Goal: Information Seeking & Learning: Check status

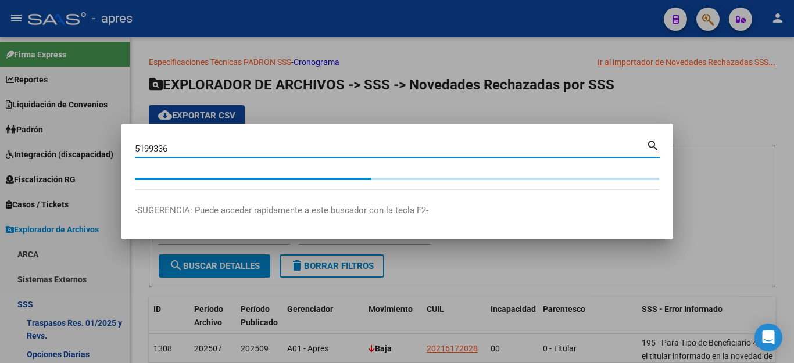
scroll to position [460, 0]
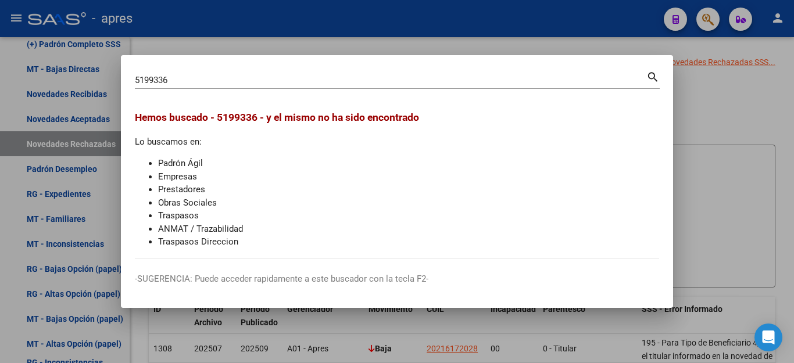
click at [700, 101] on div at bounding box center [397, 181] width 794 height 363
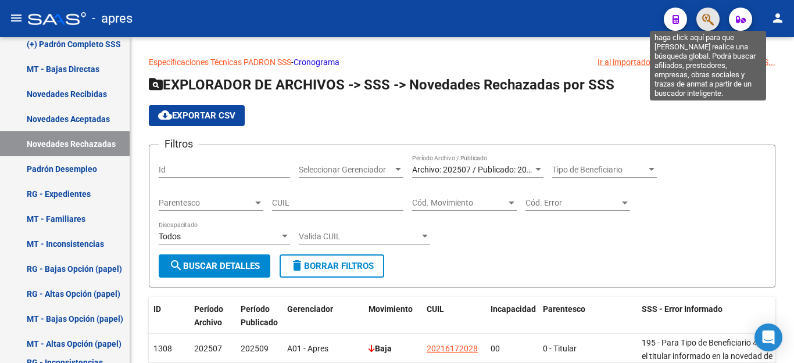
click at [703, 23] on icon "button" at bounding box center [708, 19] width 12 height 13
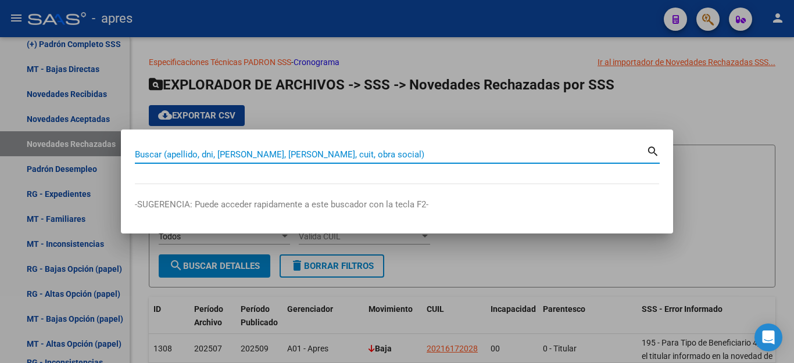
paste input "05199336"
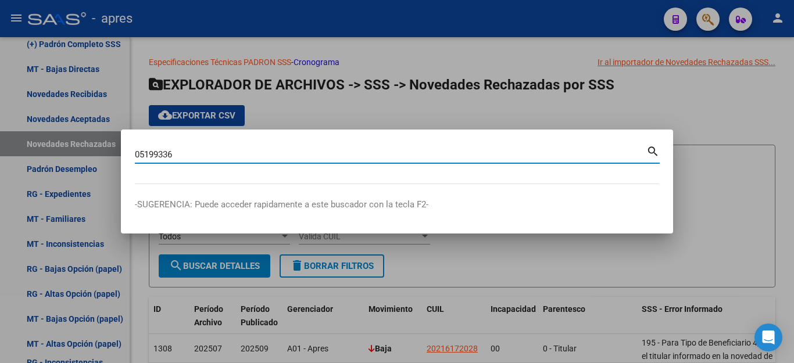
type input "05199336"
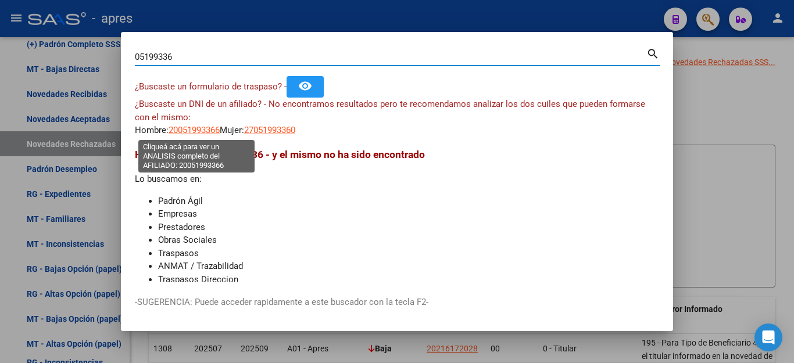
click at [180, 126] on span "20051993366" at bounding box center [194, 130] width 51 height 10
type textarea "20051993366"
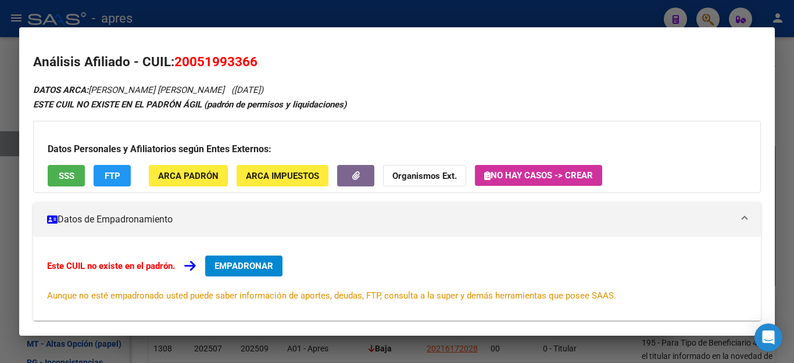
click at [57, 158] on div "Datos Personales y Afiliatorios según Entes Externos: SSS FTP ARCA Padrón ARCA …" at bounding box center [397, 157] width 728 height 72
click at [70, 178] on span "SSS" at bounding box center [67, 176] width 16 height 10
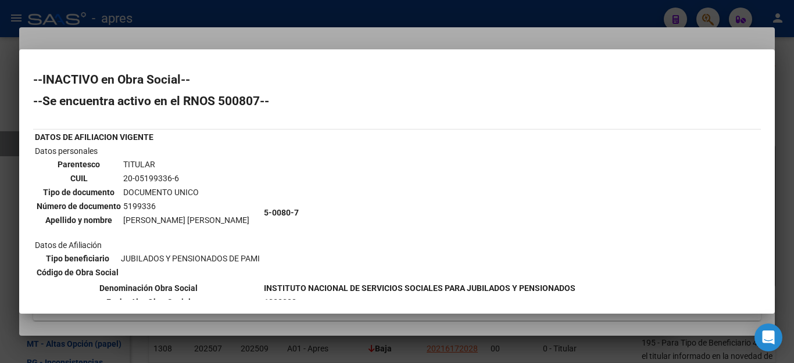
scroll to position [58, 0]
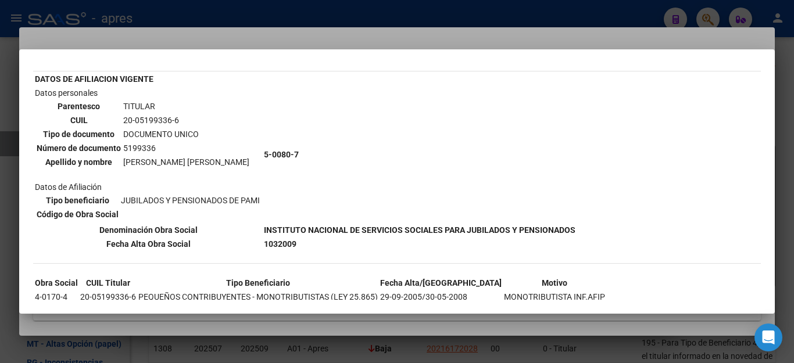
click at [594, 17] on div at bounding box center [397, 181] width 794 height 363
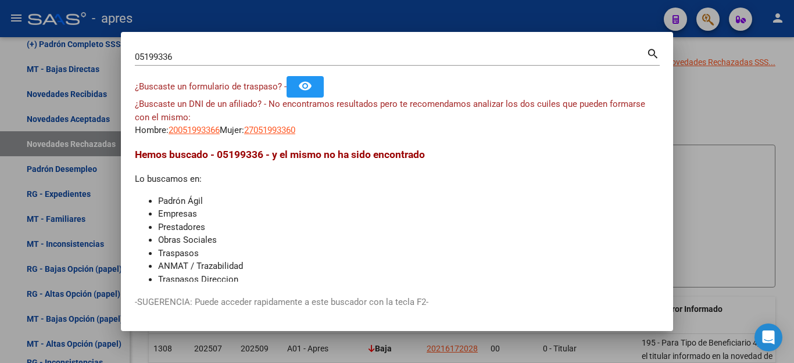
click at [594, 17] on div at bounding box center [397, 181] width 794 height 363
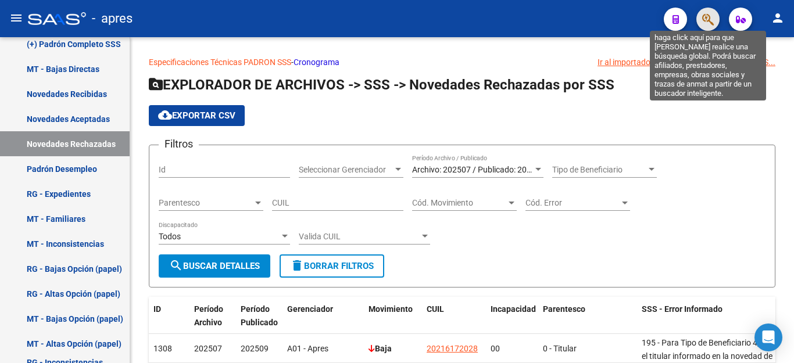
click at [707, 22] on icon "button" at bounding box center [708, 19] width 12 height 13
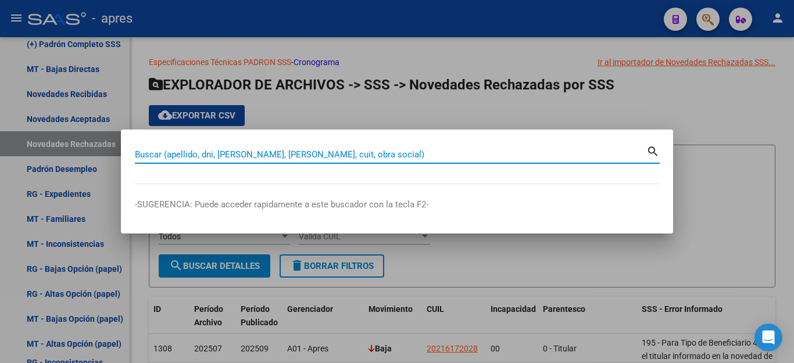
paste input "05094629"
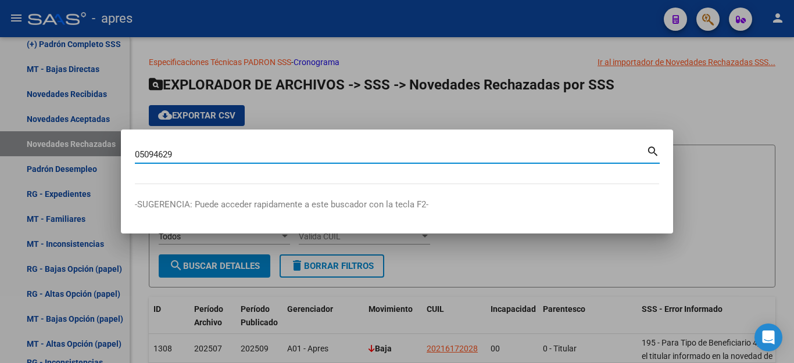
type input "05094629"
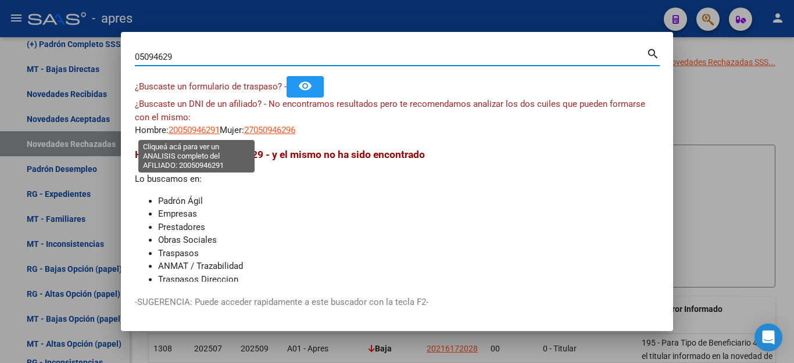
click at [203, 131] on span "20050946291" at bounding box center [194, 130] width 51 height 10
type textarea "20050946291"
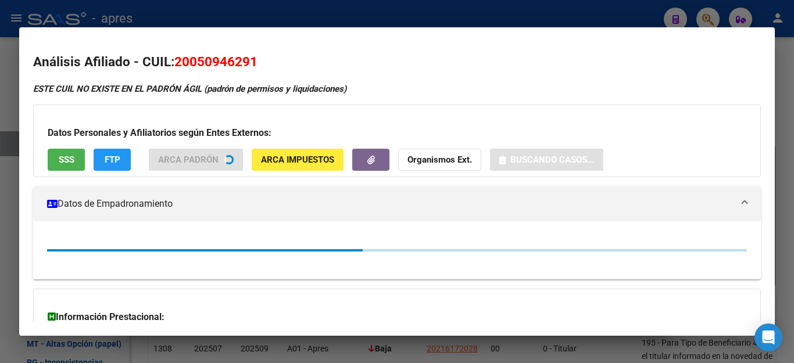
click at [72, 163] on span "SSS" at bounding box center [67, 160] width 16 height 10
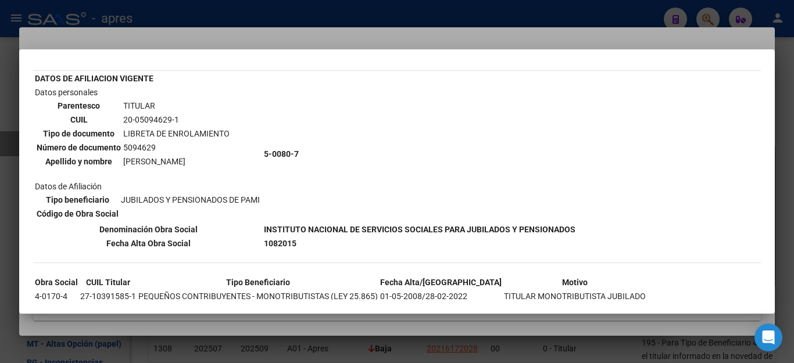
scroll to position [101, 0]
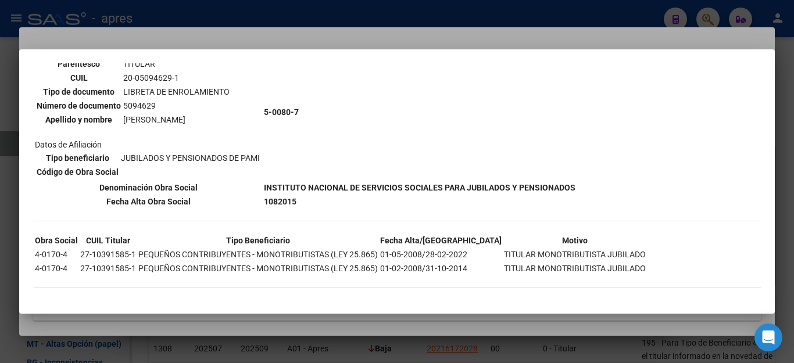
click at [645, 13] on div at bounding box center [397, 181] width 794 height 363
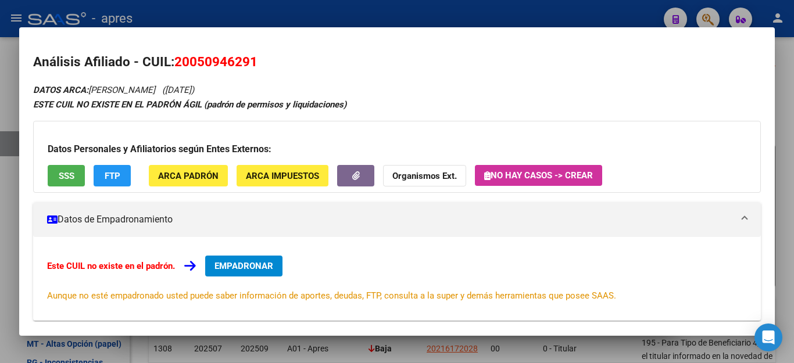
click at [645, 13] on div at bounding box center [397, 181] width 794 height 363
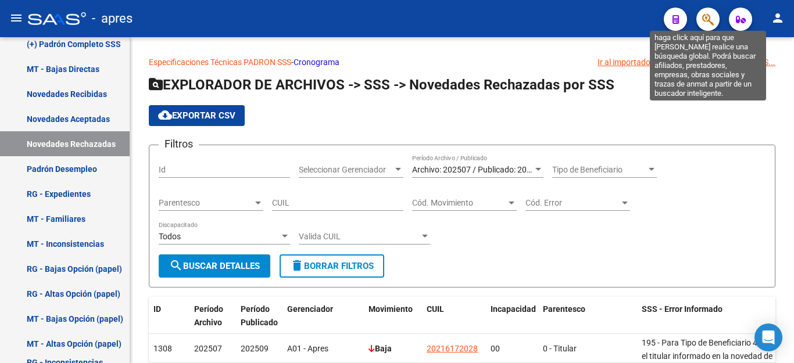
click at [709, 16] on icon "button" at bounding box center [708, 19] width 12 height 13
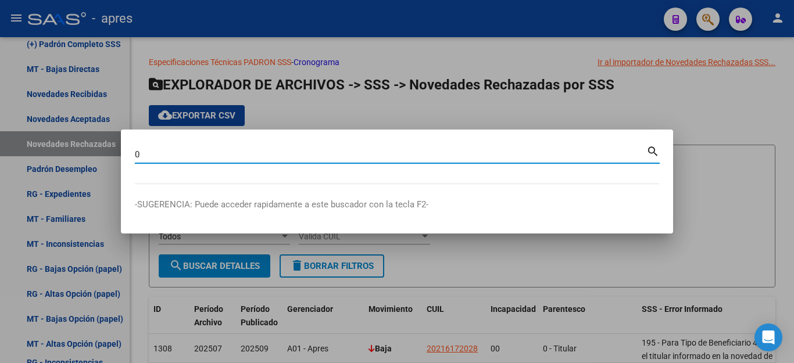
paste input "6356797"
type input "06356797"
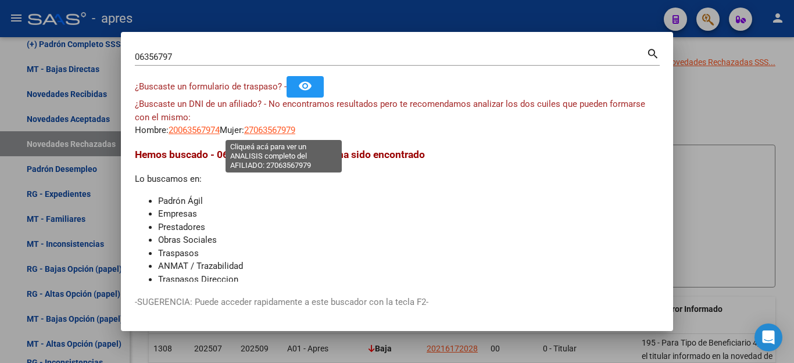
click at [294, 125] on span "27063567979" at bounding box center [269, 130] width 51 height 10
type textarea "27063567979"
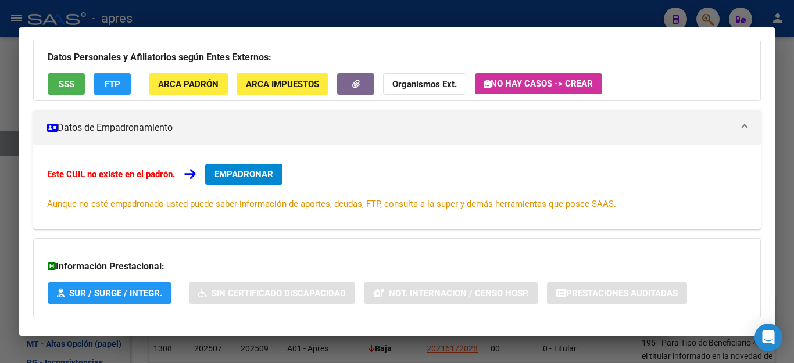
scroll to position [116, 0]
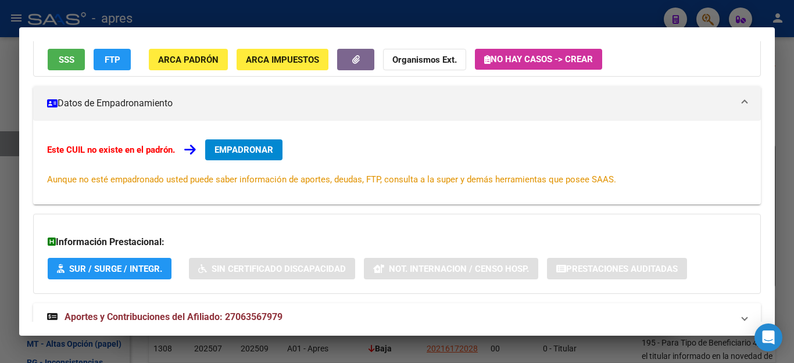
click at [56, 58] on button "SSS" at bounding box center [66, 60] width 37 height 22
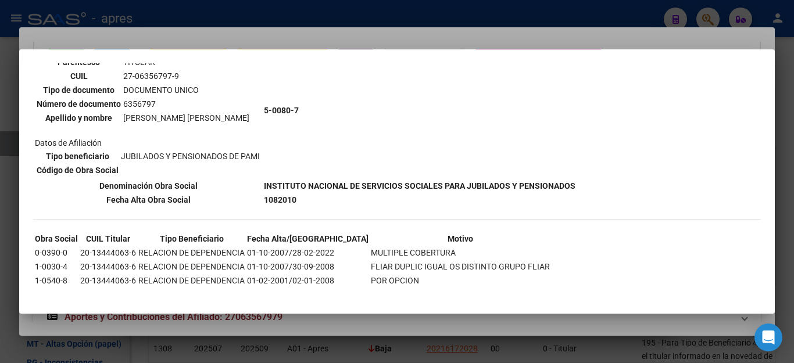
scroll to position [115, 0]
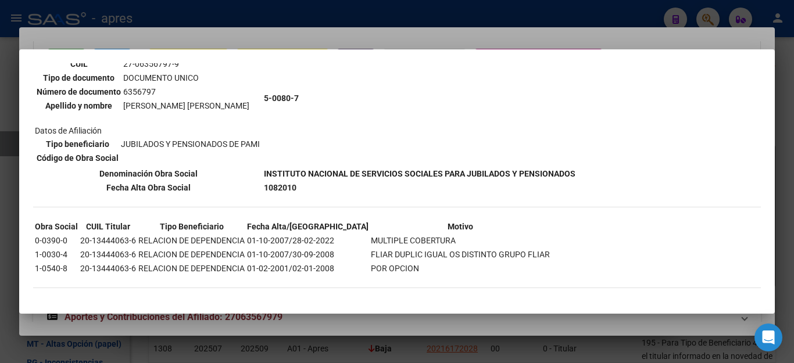
click at [457, 20] on div at bounding box center [397, 181] width 794 height 363
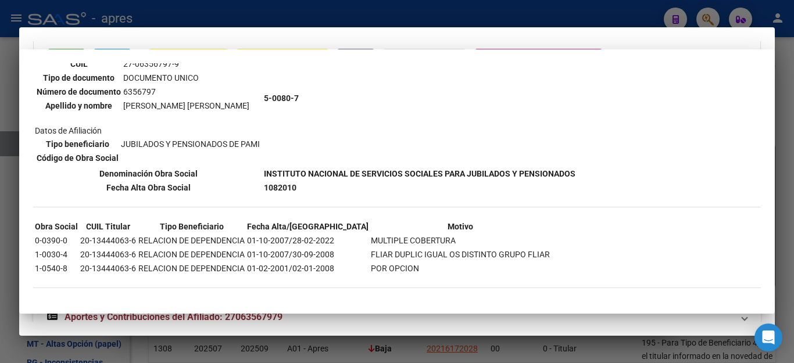
click at [457, 20] on div at bounding box center [397, 181] width 794 height 363
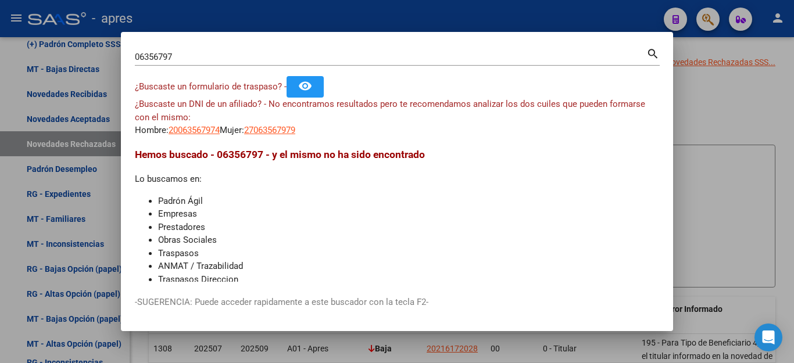
click at [457, 20] on div at bounding box center [397, 181] width 794 height 363
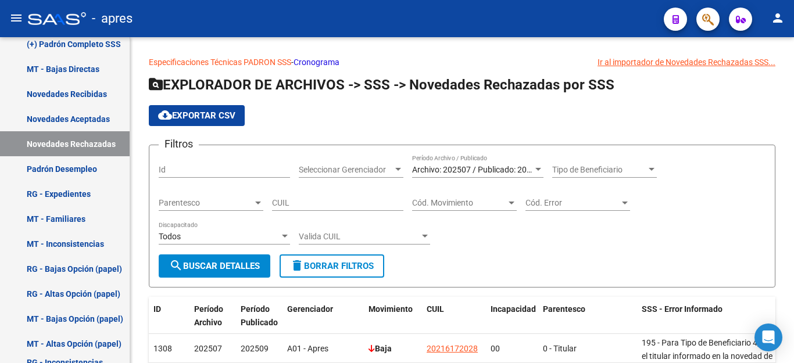
click at [480, 20] on div "- apres" at bounding box center [341, 19] width 627 height 26
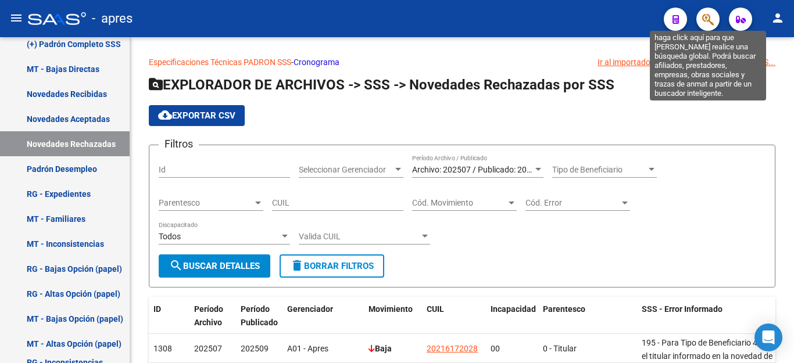
click at [704, 17] on icon "button" at bounding box center [708, 19] width 12 height 13
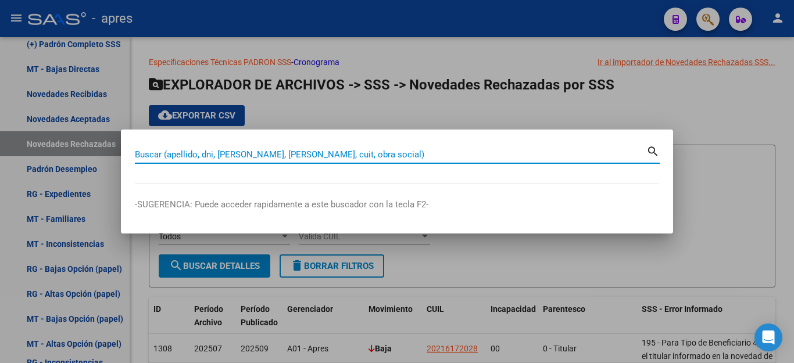
paste input "20085753216"
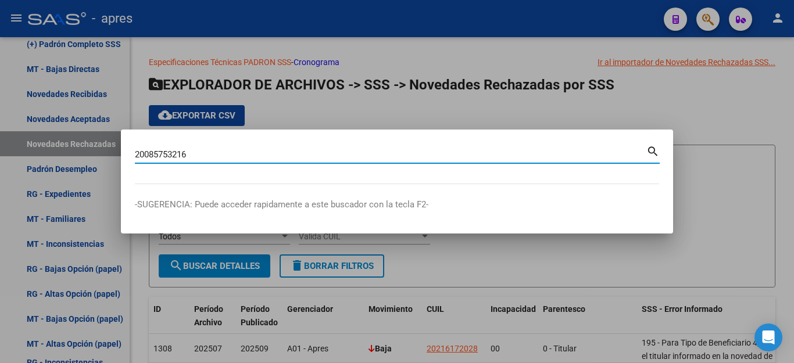
type input "20085753216"
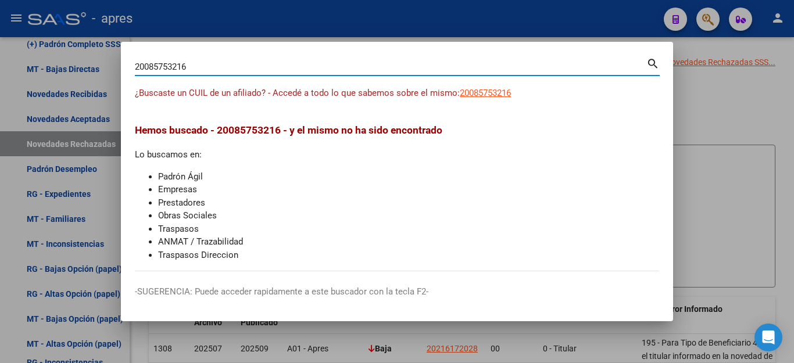
click at [485, 98] on app-link-go-to "20085753216" at bounding box center [485, 93] width 51 height 13
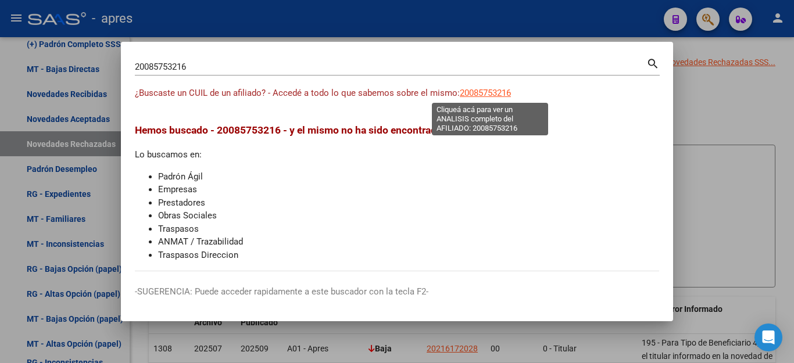
click at [484, 92] on span "20085753216" at bounding box center [485, 93] width 51 height 10
type textarea "20085753216"
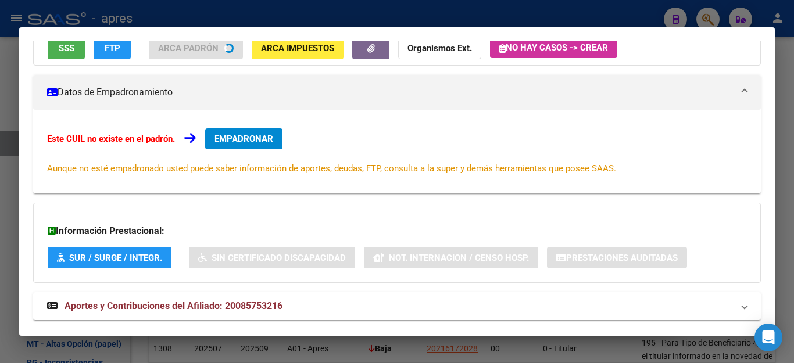
scroll to position [116, 0]
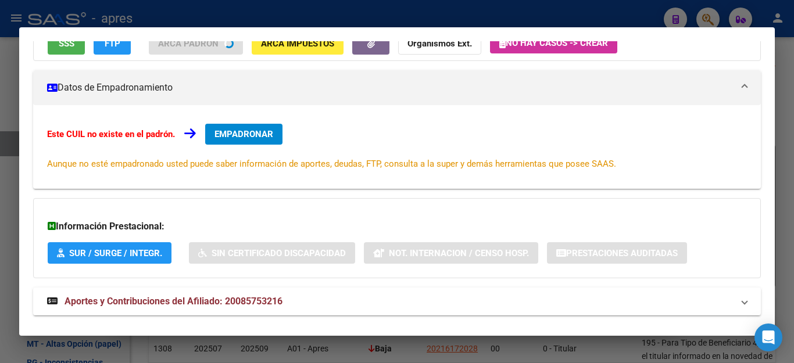
click at [62, 48] on span "SSS" at bounding box center [67, 44] width 16 height 10
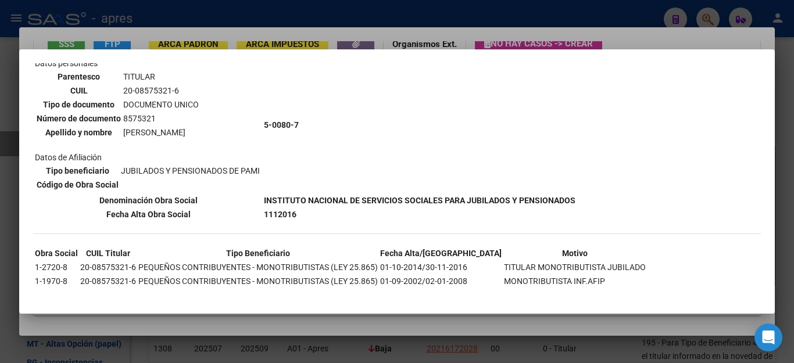
scroll to position [101, 0]
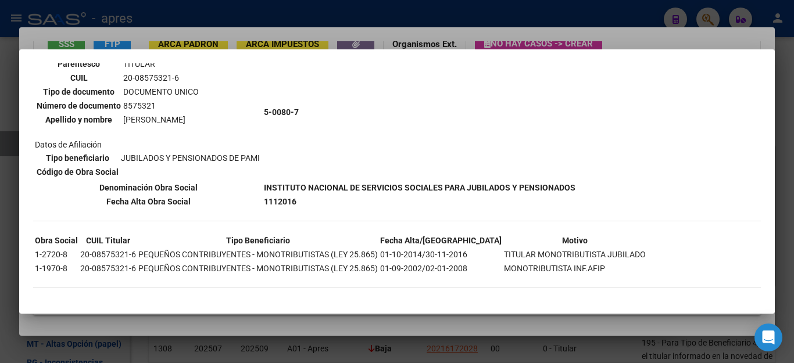
click at [83, 255] on td "20-08575321-6" at bounding box center [108, 254] width 57 height 13
drag, startPoint x: 81, startPoint y: 255, endPoint x: 135, endPoint y: 253, distance: 54.1
click at [135, 253] on td "20-08575321-6" at bounding box center [108, 254] width 57 height 13
copy td "20-08575321-6"
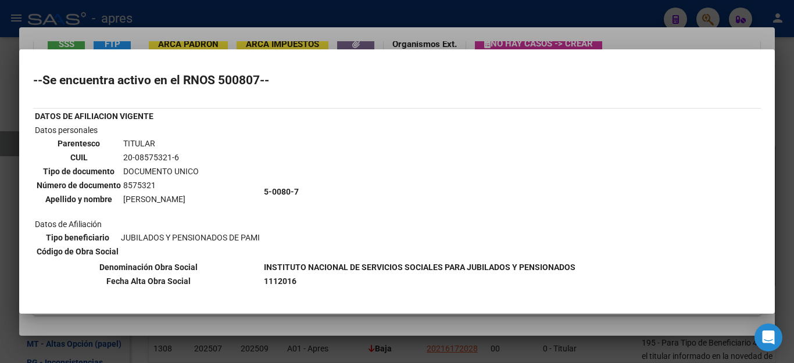
scroll to position [0, 0]
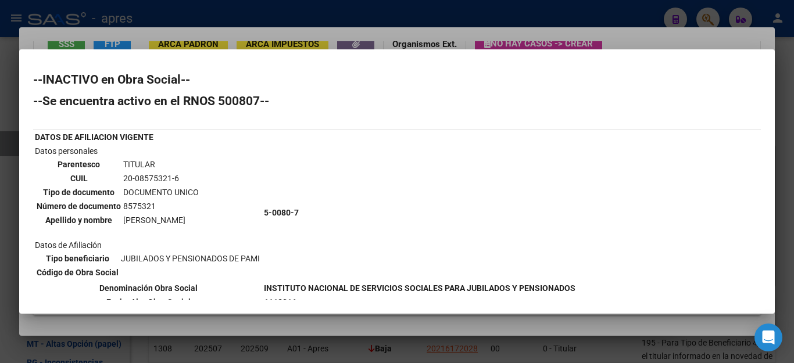
click at [724, 33] on div at bounding box center [397, 181] width 794 height 363
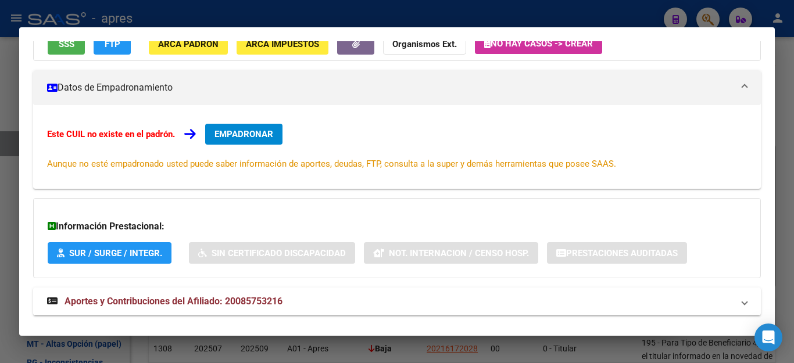
scroll to position [124, 0]
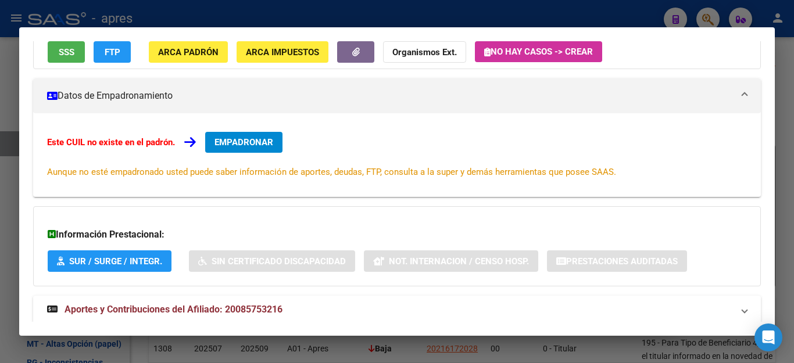
click at [619, 13] on div at bounding box center [397, 181] width 794 height 363
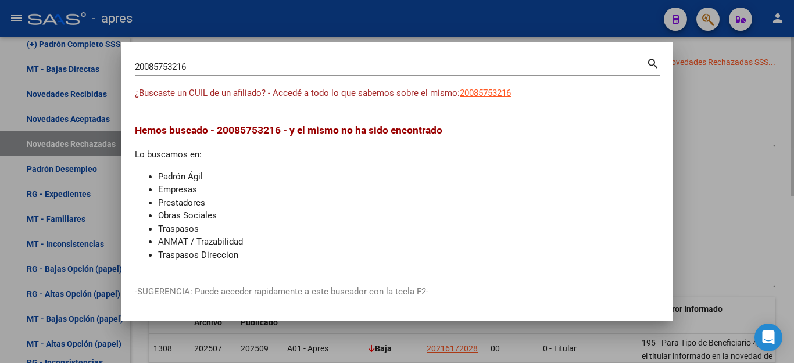
click at [729, 112] on div at bounding box center [397, 181] width 794 height 363
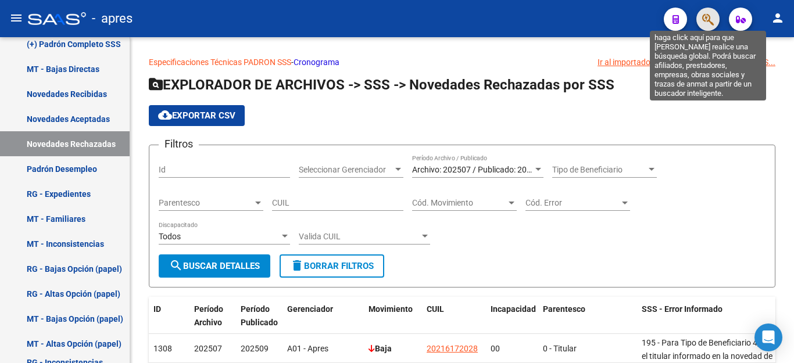
click at [707, 19] on icon "button" at bounding box center [708, 19] width 12 height 13
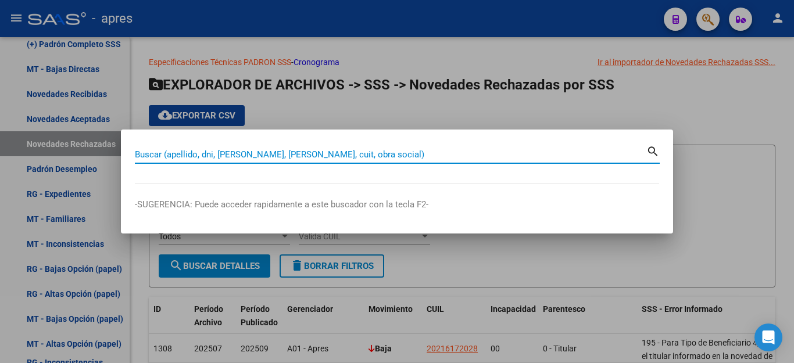
paste input "11929301"
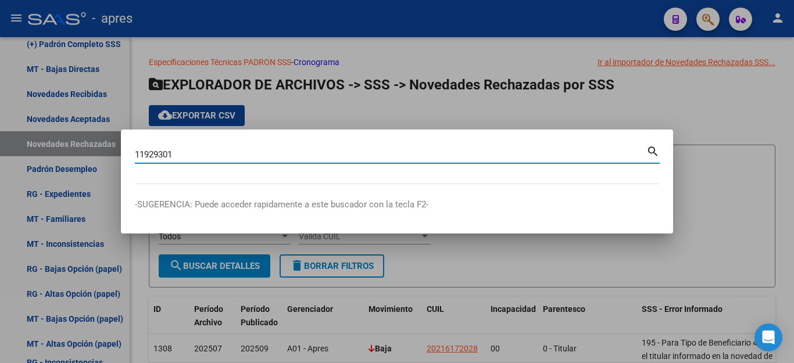
type input "11929301"
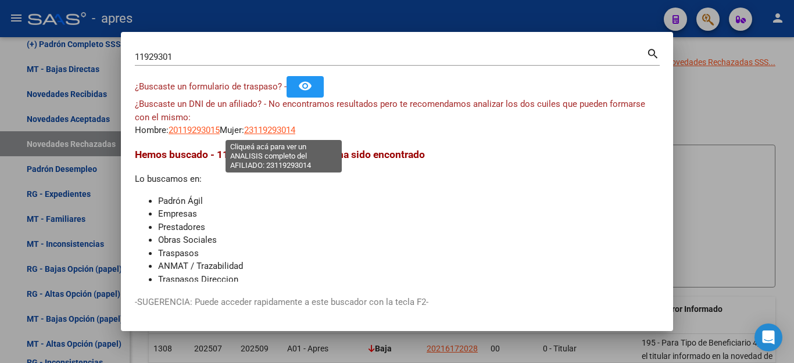
click at [282, 128] on span "23119293014" at bounding box center [269, 130] width 51 height 10
type textarea "23119293014"
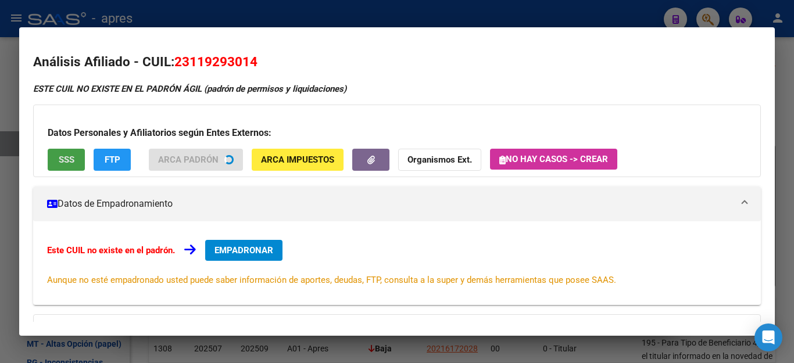
click at [66, 161] on div "Datos Personales y Afiliatorios según Entes Externos: SSS FTP ARCA Padrón ARCA …" at bounding box center [397, 141] width 728 height 72
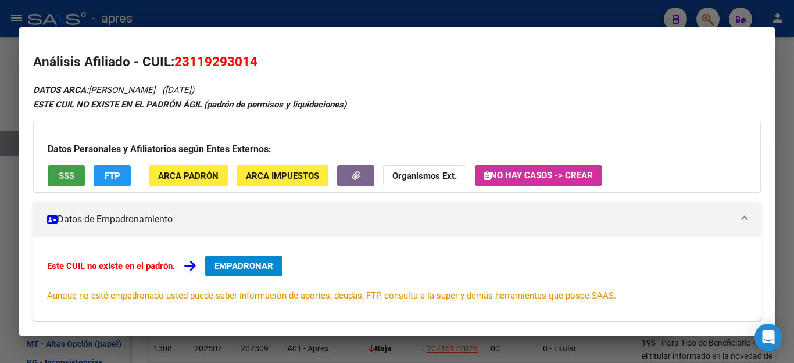
click at [52, 173] on button "SSS" at bounding box center [66, 176] width 37 height 22
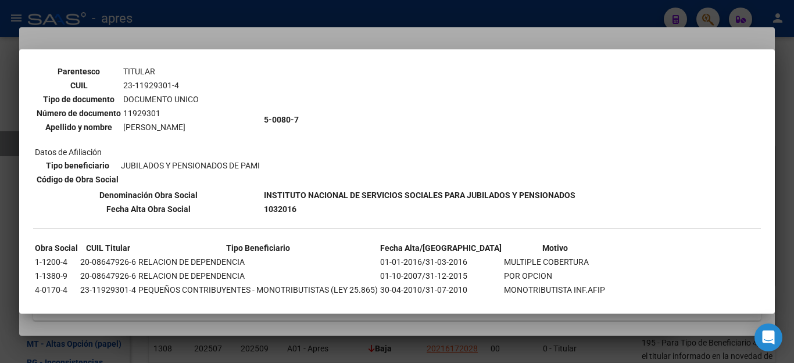
scroll to position [84, 0]
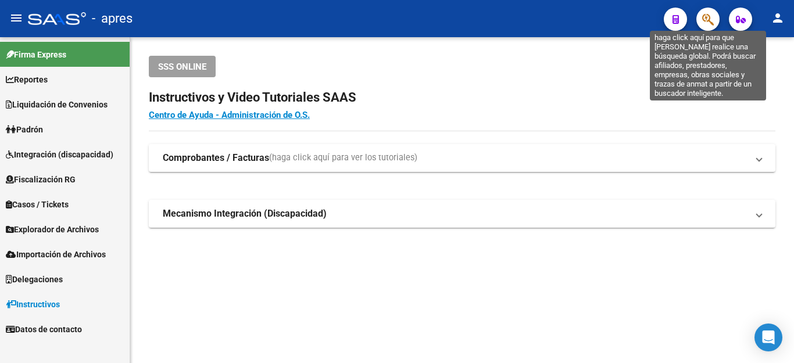
click at [702, 17] on icon "button" at bounding box center [708, 19] width 12 height 13
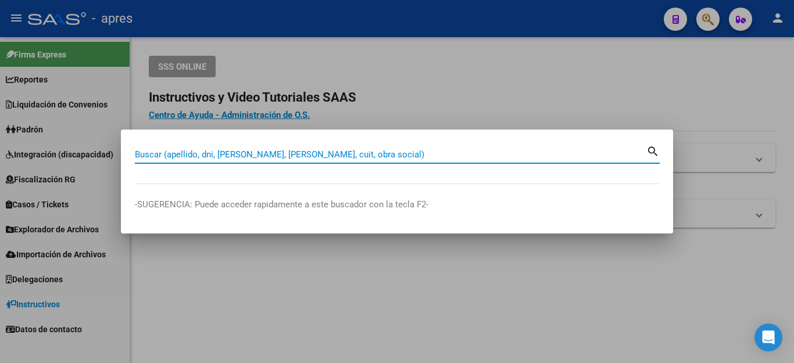
paste input "14070106"
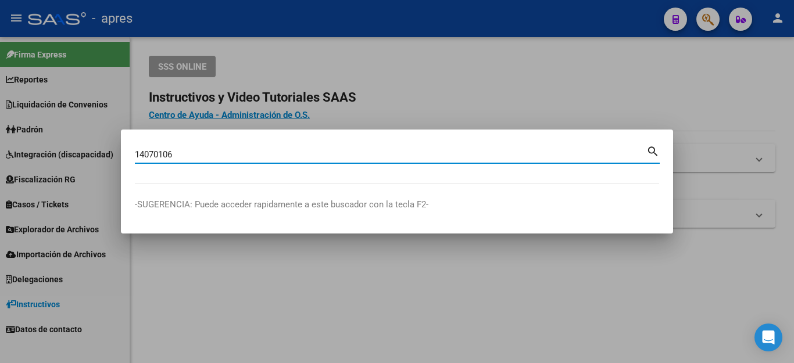
type input "14070106"
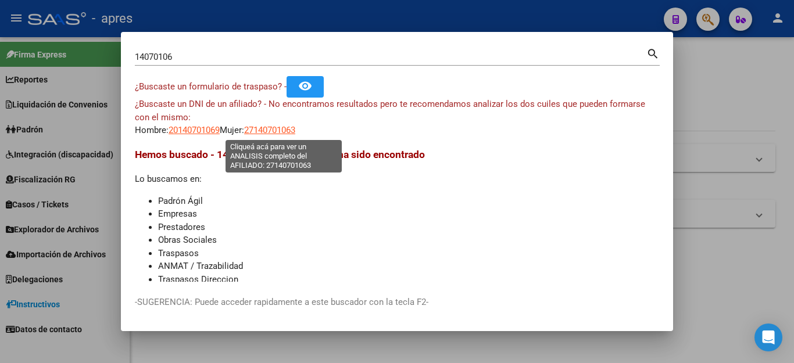
click at [285, 127] on span "27140701063" at bounding box center [269, 130] width 51 height 10
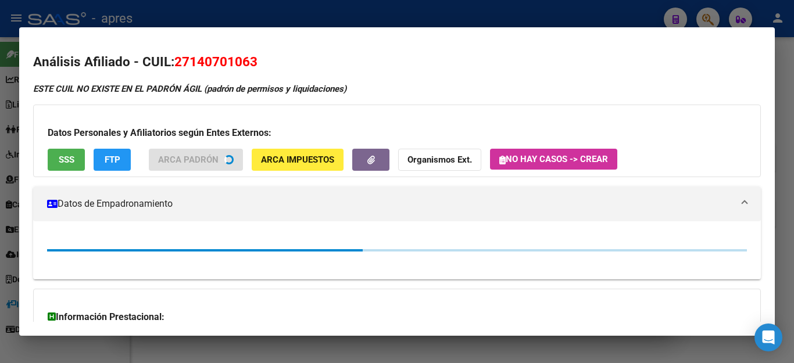
click at [69, 161] on span "SSS" at bounding box center [67, 160] width 16 height 10
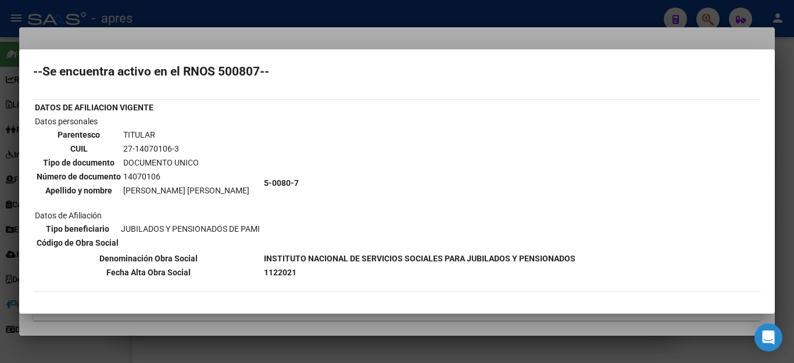
scroll to position [34, 0]
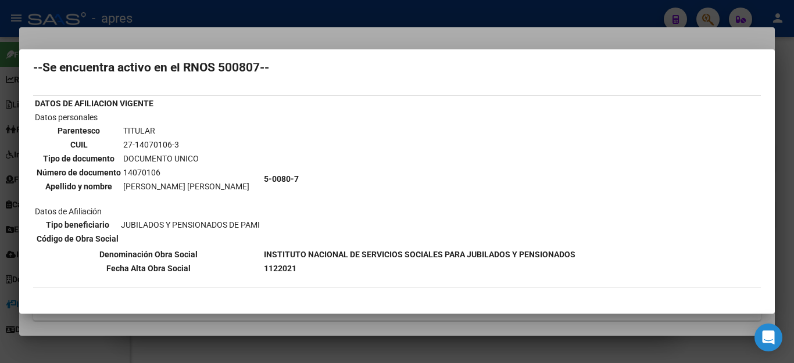
click at [399, 27] on div at bounding box center [397, 181] width 794 height 363
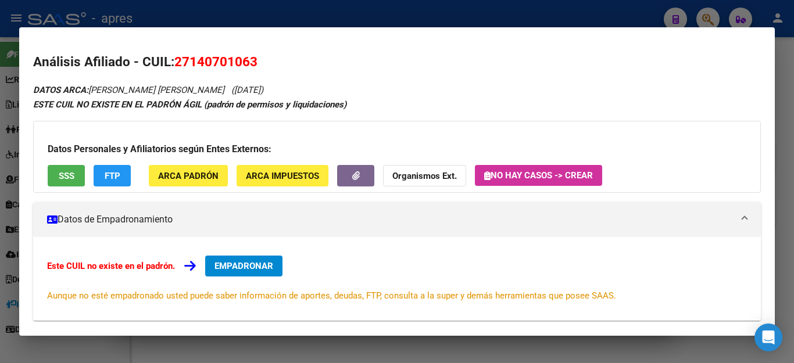
click at [402, 20] on div at bounding box center [397, 181] width 794 height 363
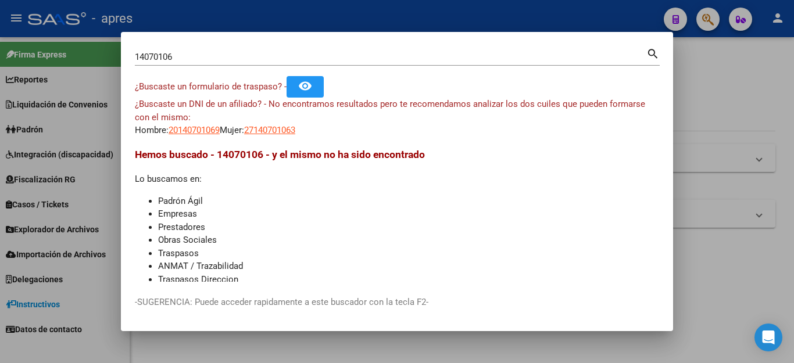
click at [420, 14] on div at bounding box center [397, 181] width 794 height 363
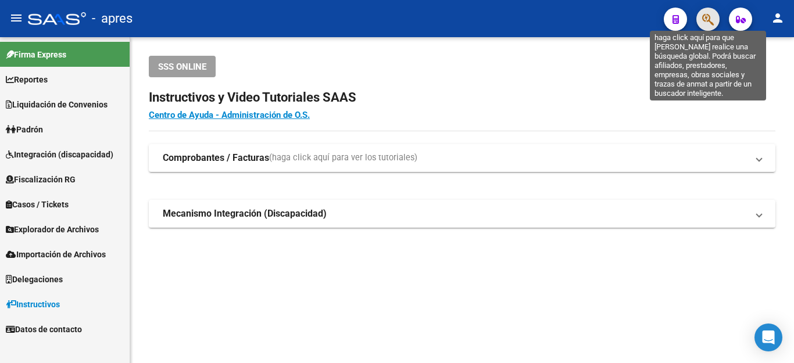
click at [707, 25] on icon "button" at bounding box center [708, 19] width 12 height 13
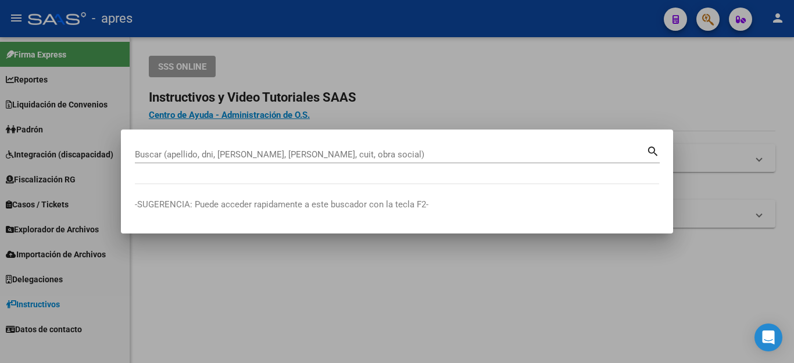
paste input "14763247"
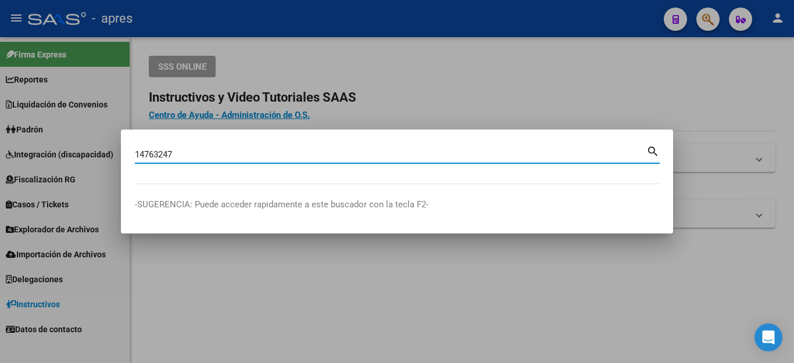
type input "14763247"
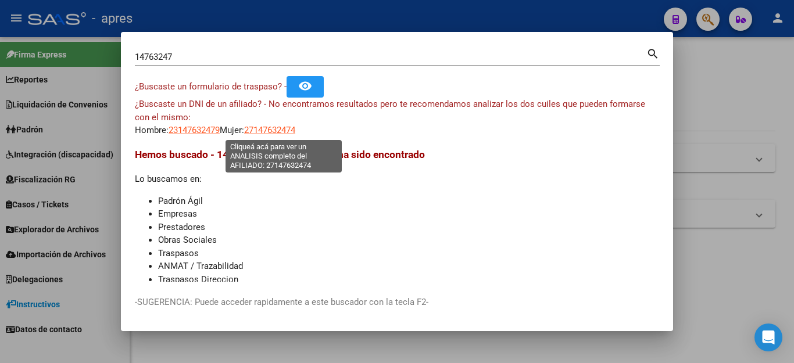
click at [285, 133] on span "27147632474" at bounding box center [269, 130] width 51 height 10
type textarea "27147632474"
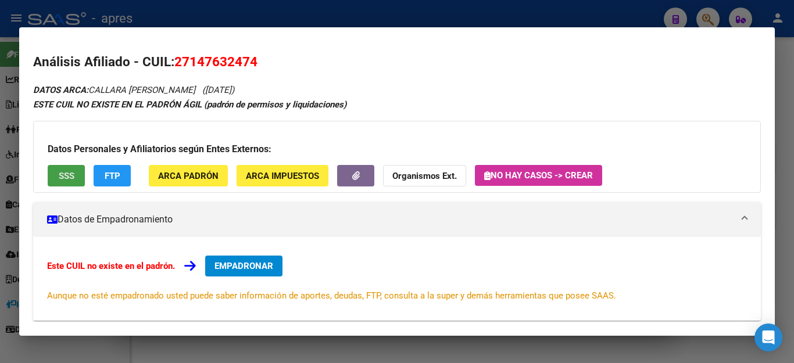
click at [69, 175] on span "SSS" at bounding box center [67, 176] width 16 height 10
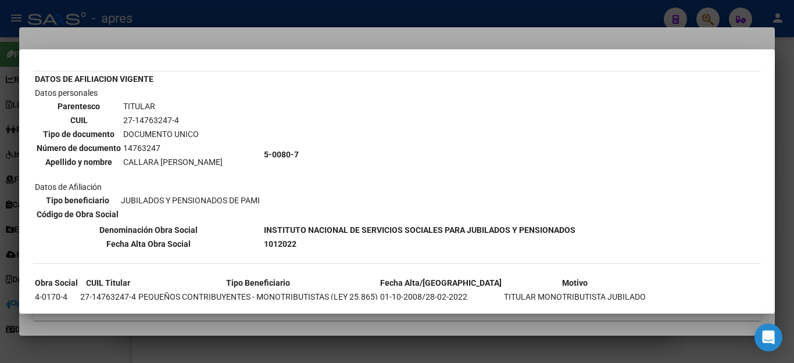
scroll to position [115, 0]
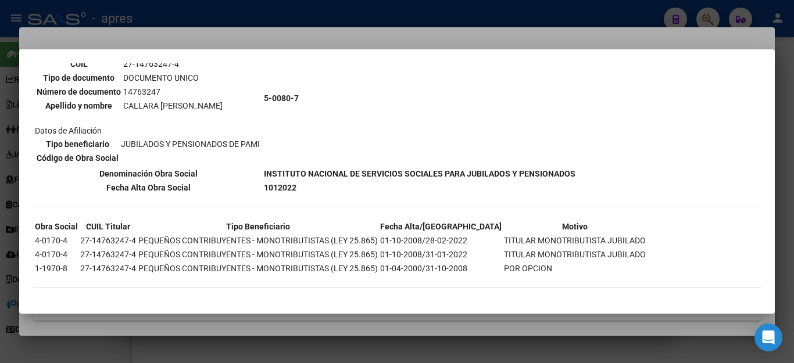
click at [587, 34] on div at bounding box center [397, 181] width 794 height 363
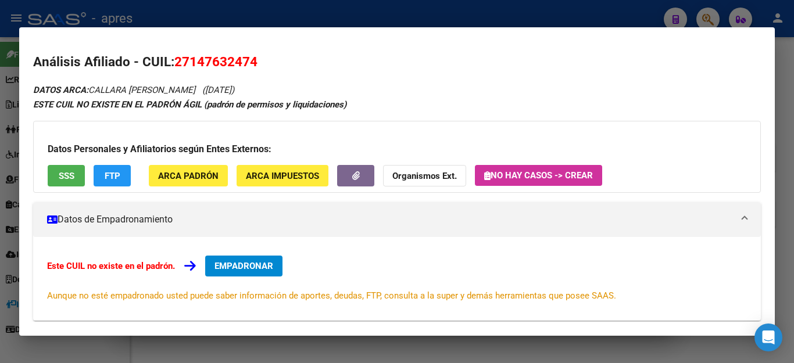
click at [587, 22] on div at bounding box center [397, 181] width 794 height 363
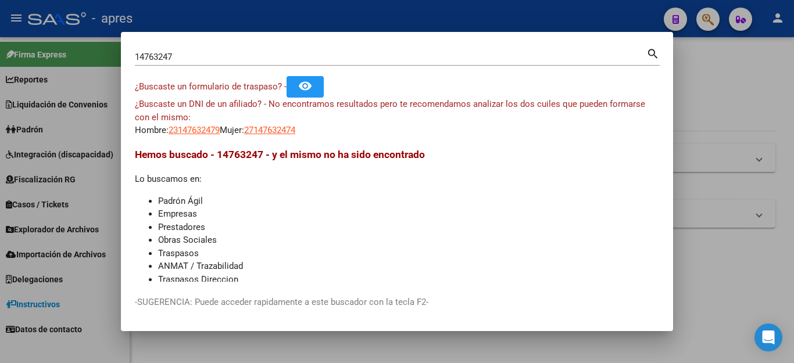
click at [741, 95] on div at bounding box center [397, 181] width 794 height 363
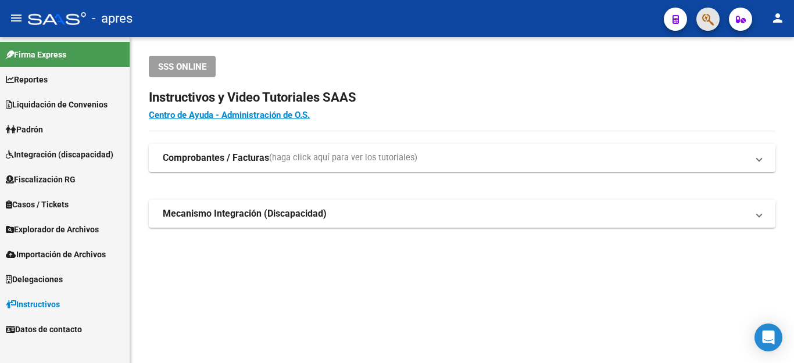
click at [701, 21] on button "button" at bounding box center [707, 19] width 23 height 23
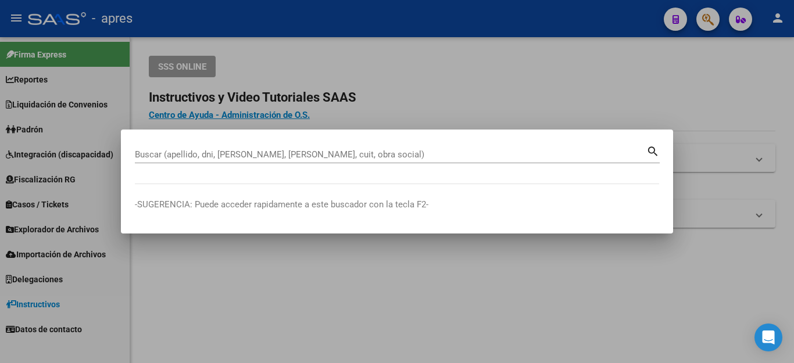
paste input "11219800"
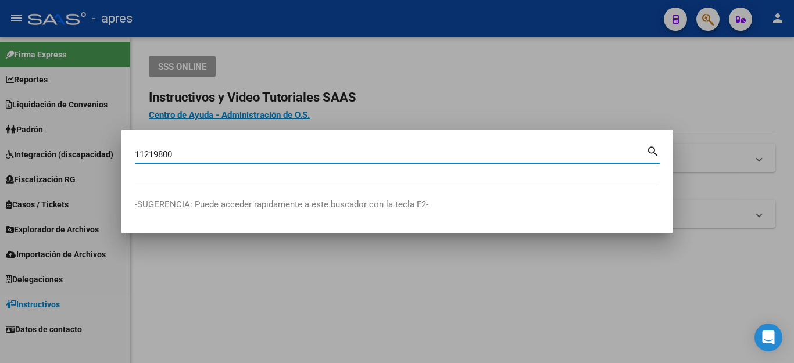
type input "11219800"
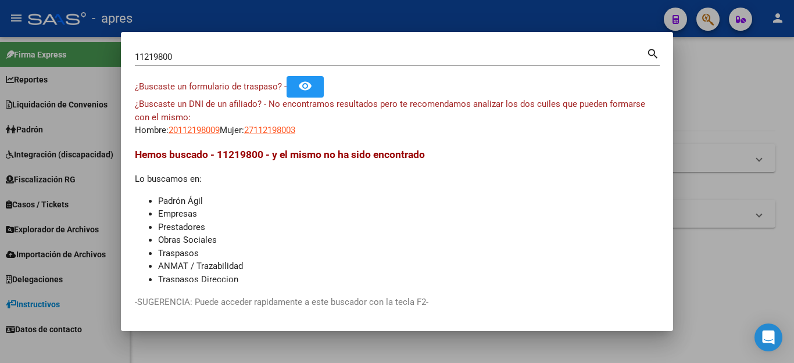
click at [201, 207] on li "Padrón Ágil" at bounding box center [408, 201] width 501 height 13
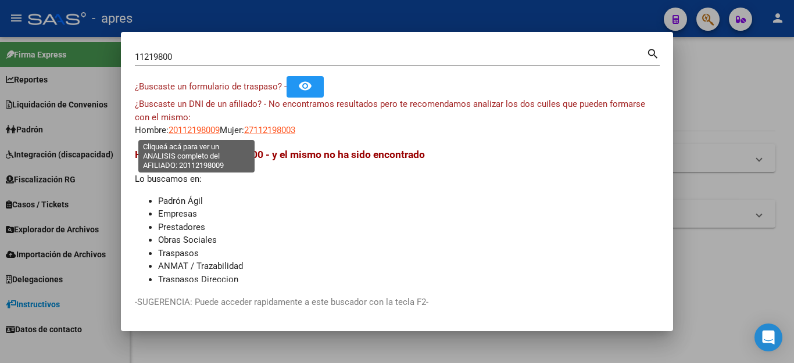
click at [209, 127] on span "20112198009" at bounding box center [194, 130] width 51 height 10
type textarea "20112198009"
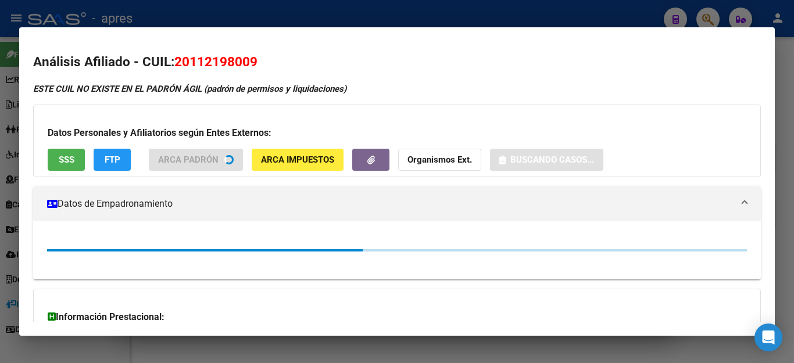
click at [63, 158] on span "SSS" at bounding box center [67, 160] width 16 height 10
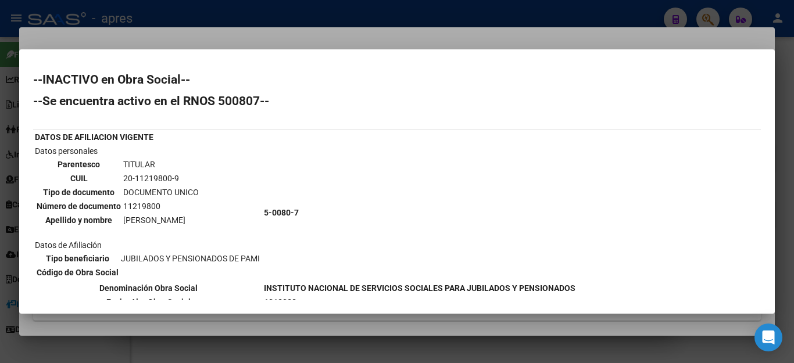
scroll to position [58, 0]
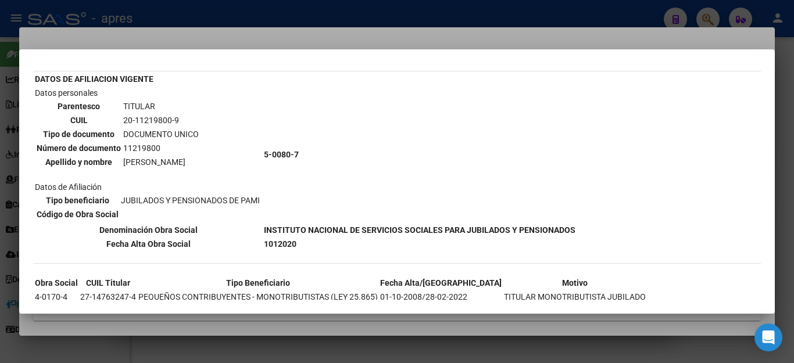
click at [618, 26] on div at bounding box center [397, 181] width 794 height 363
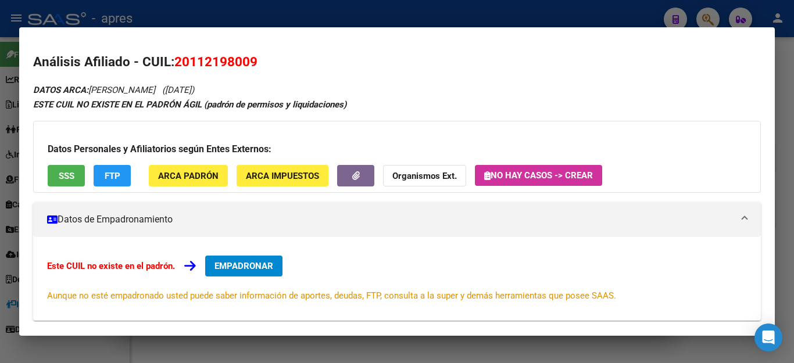
click at [617, 18] on div at bounding box center [397, 181] width 794 height 363
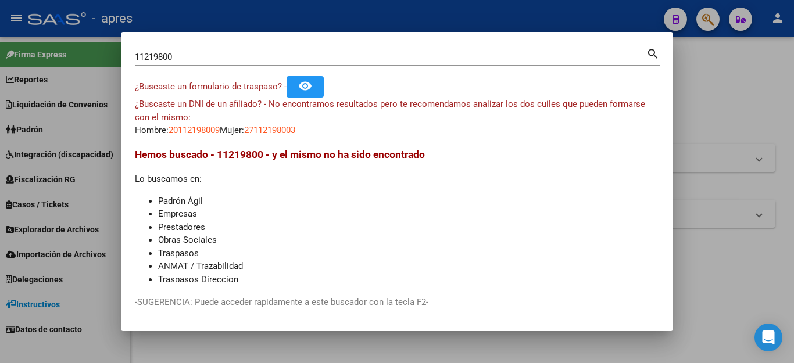
click at [728, 82] on div at bounding box center [397, 181] width 794 height 363
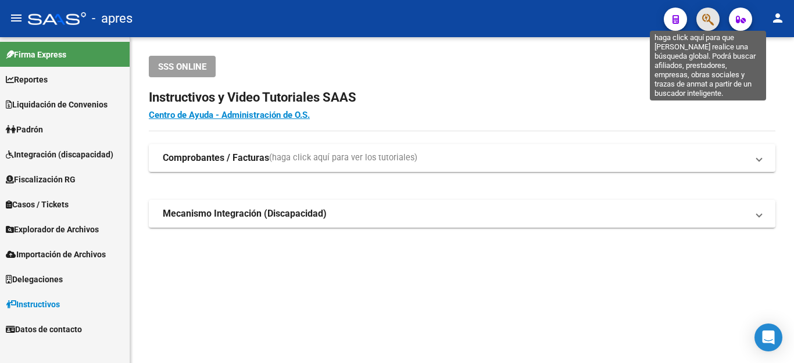
click at [708, 13] on icon "button" at bounding box center [708, 19] width 12 height 13
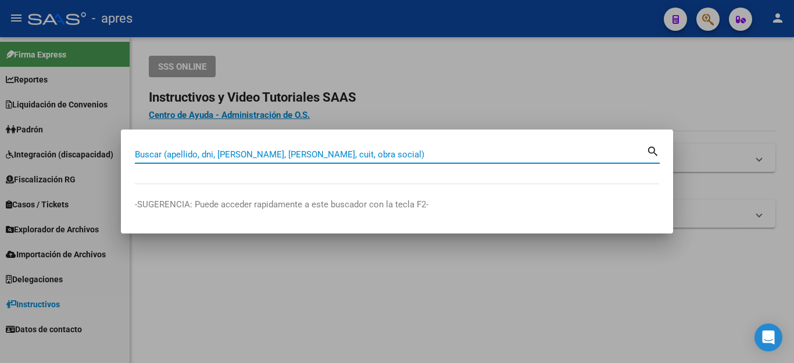
paste input "5094629"
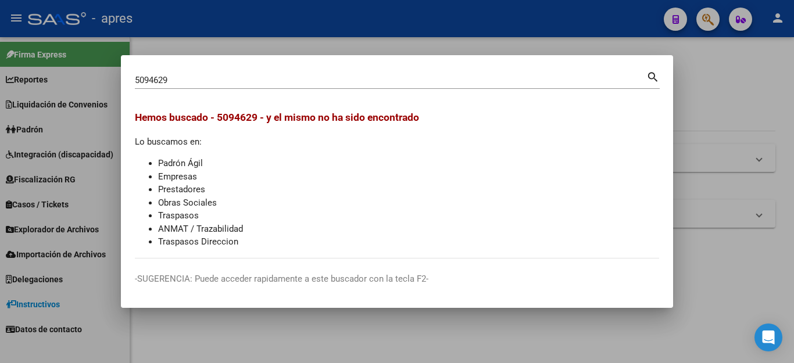
click at [134, 79] on mat-dialog-content "5094629 Buscar (apellido, dni, cuil, nro traspaso, cuit, obra social) search [P…" at bounding box center [397, 163] width 552 height 189
click at [135, 82] on input "5094629" at bounding box center [390, 80] width 511 height 10
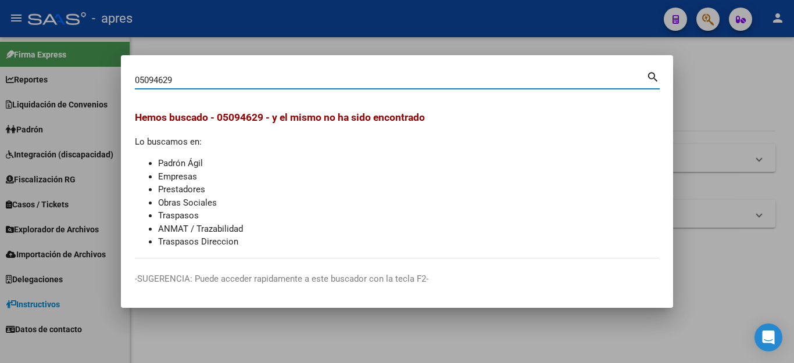
type input "05094629"
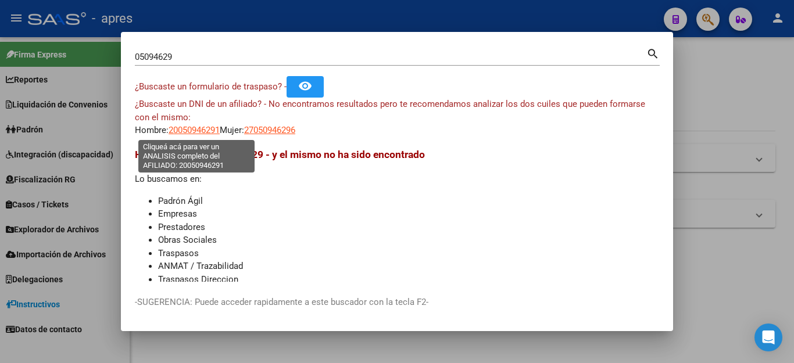
click at [198, 132] on span "20050946291" at bounding box center [194, 130] width 51 height 10
type textarea "20050946291"
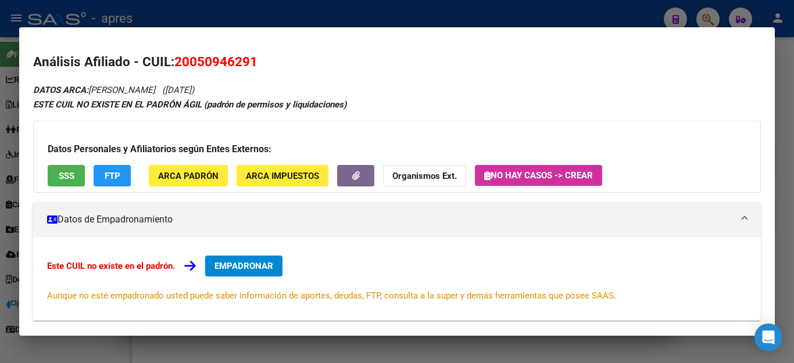
click at [56, 180] on button "SSS" at bounding box center [66, 176] width 37 height 22
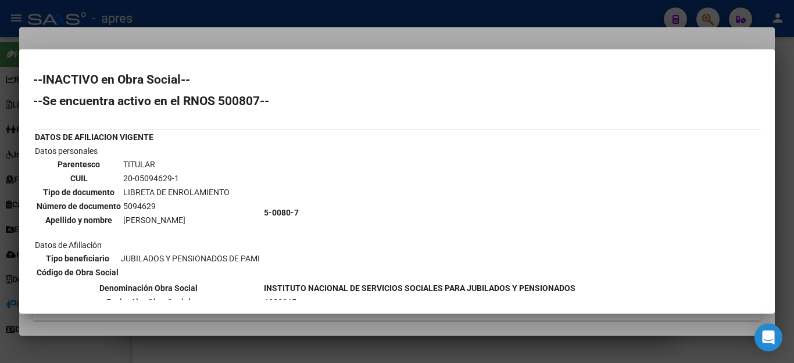
scroll to position [101, 0]
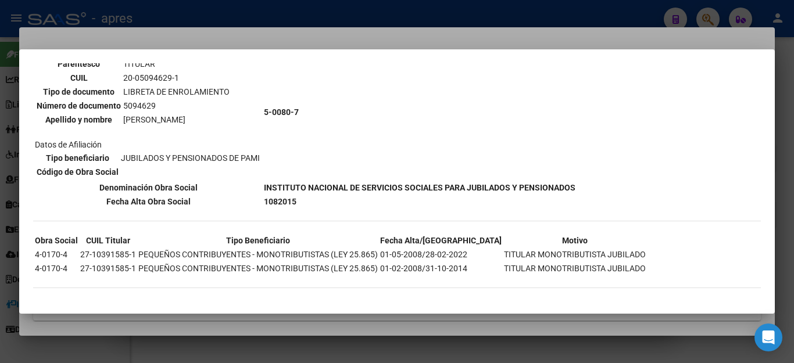
click at [609, 18] on div at bounding box center [397, 181] width 794 height 363
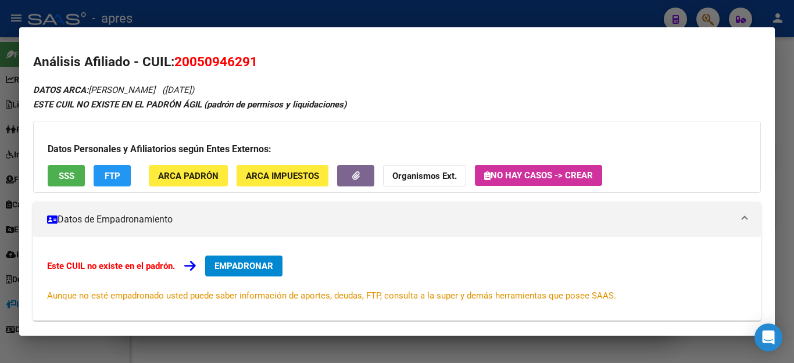
click at [609, 18] on div at bounding box center [397, 181] width 794 height 363
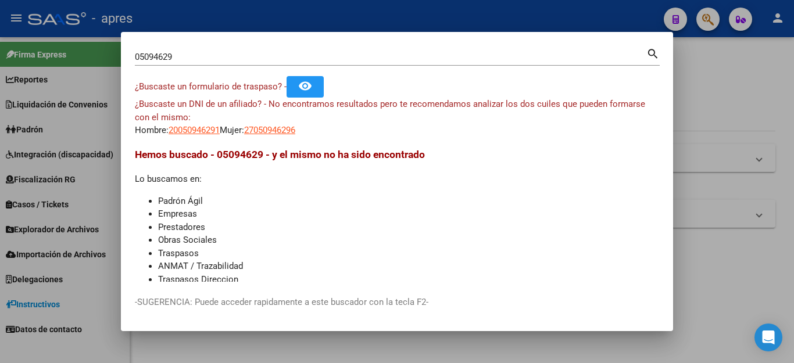
click at [724, 90] on div at bounding box center [397, 181] width 794 height 363
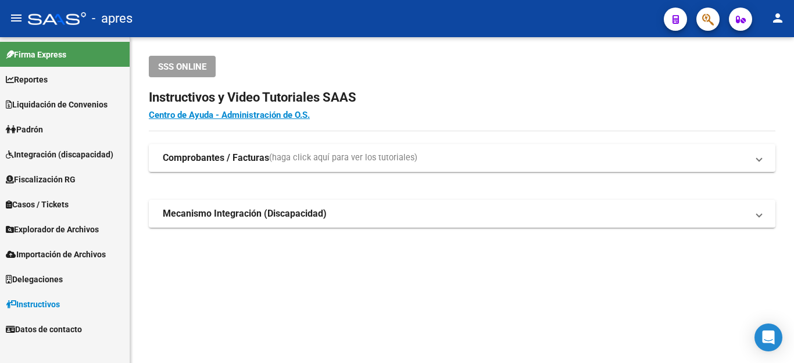
click at [706, 26] on icon "button" at bounding box center [708, 19] width 12 height 13
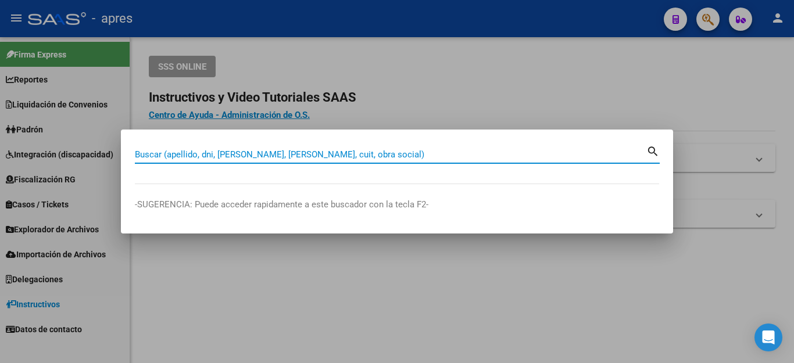
paste input "27102584479"
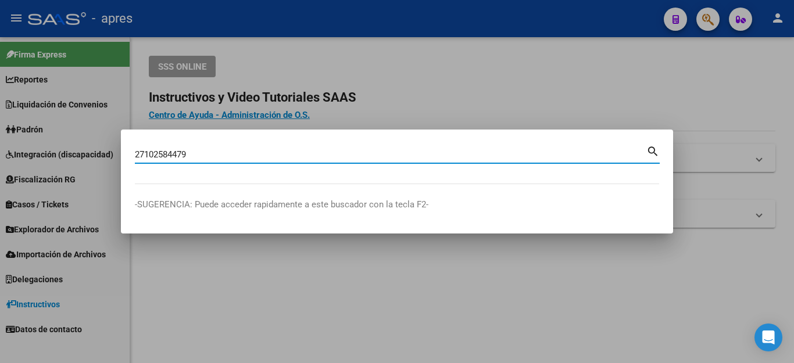
type input "27102584479"
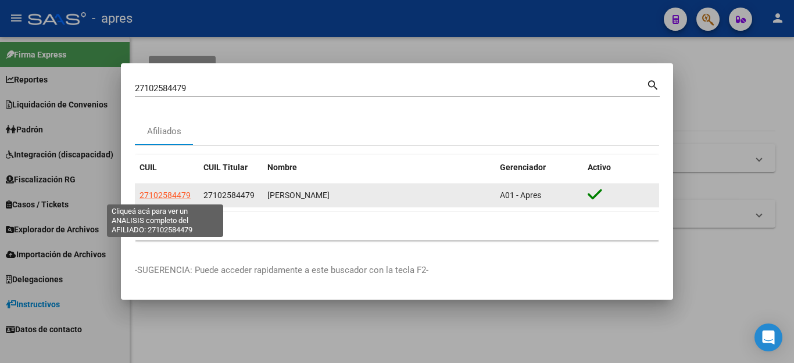
click at [170, 197] on span "27102584479" at bounding box center [164, 195] width 51 height 9
type textarea "27102584479"
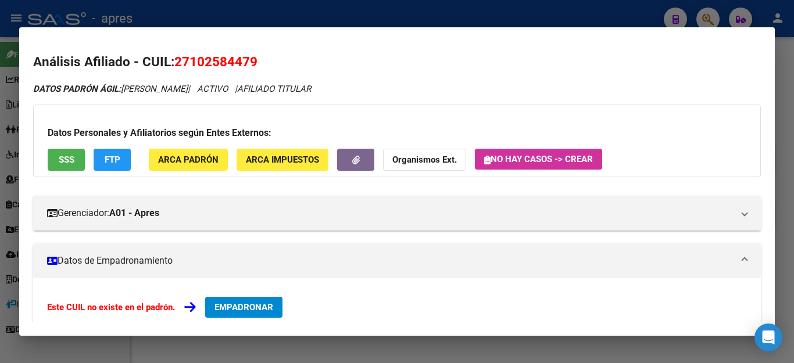
click at [71, 155] on span "SSS" at bounding box center [67, 160] width 16 height 10
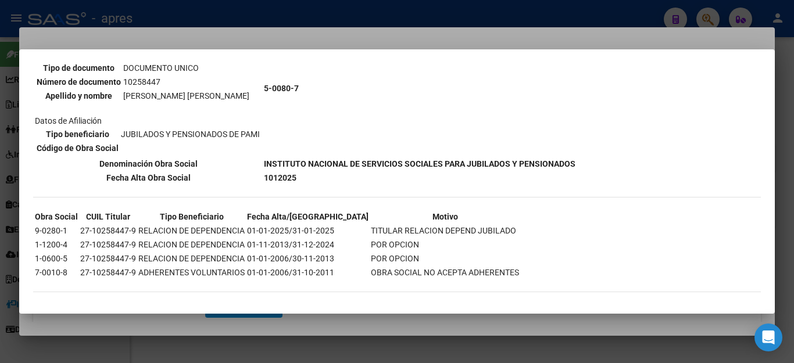
scroll to position [128, 0]
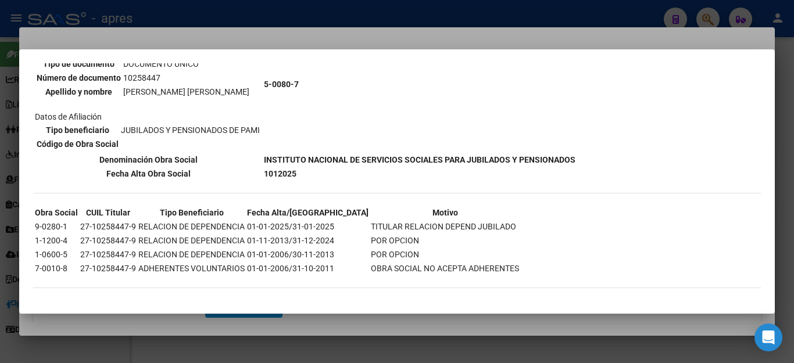
click at [628, 23] on div at bounding box center [397, 181] width 794 height 363
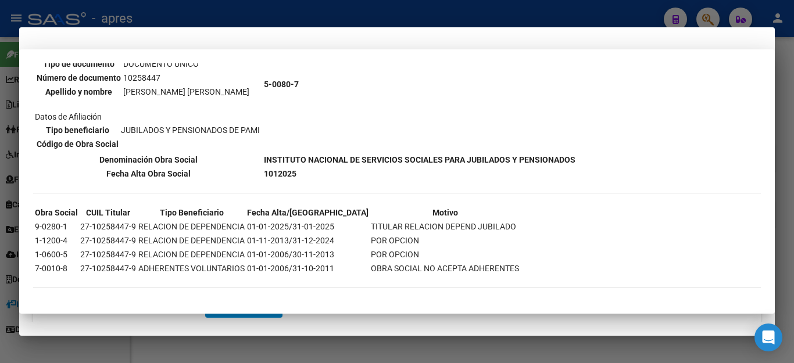
click at [628, 23] on div at bounding box center [397, 181] width 794 height 363
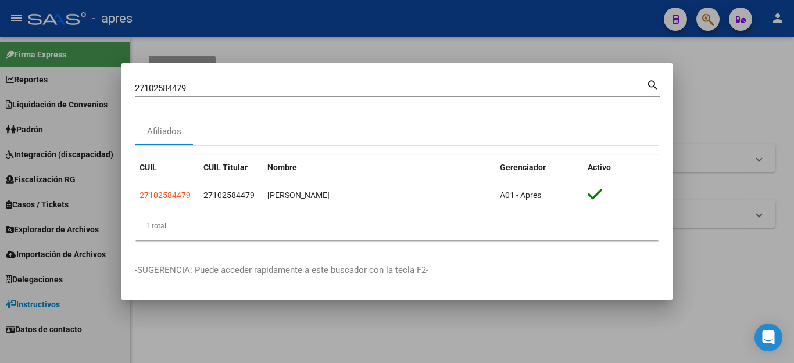
click at [628, 23] on div at bounding box center [397, 181] width 794 height 363
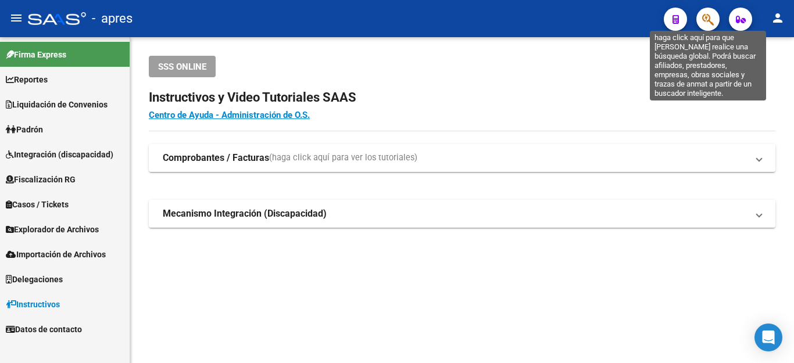
click at [707, 23] on icon "button" at bounding box center [708, 19] width 12 height 13
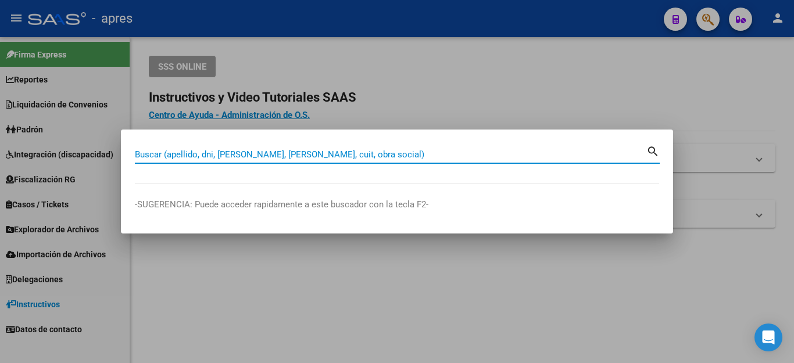
paste input "27167363445"
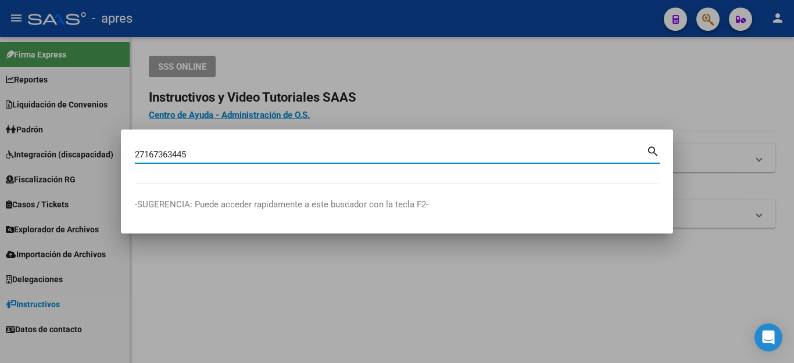
type input "27167363445"
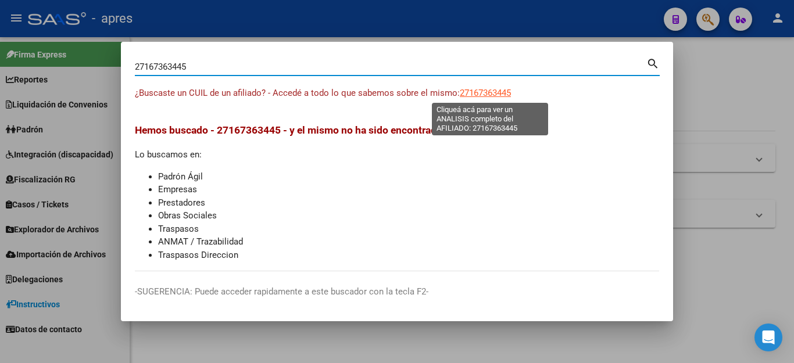
click at [492, 88] on span "27167363445" at bounding box center [485, 93] width 51 height 10
type textarea "27167363445"
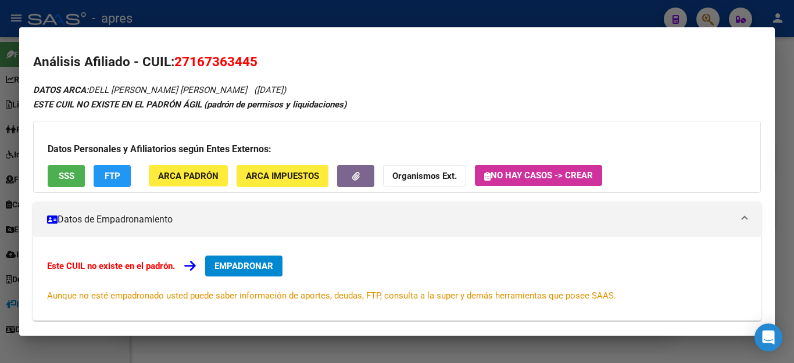
click at [73, 159] on div "Datos Personales y Afiliatorios según Entes Externos: SSS FTP ARCA Padrón ARCA …" at bounding box center [397, 157] width 728 height 72
click at [74, 183] on button "SSS" at bounding box center [66, 176] width 37 height 22
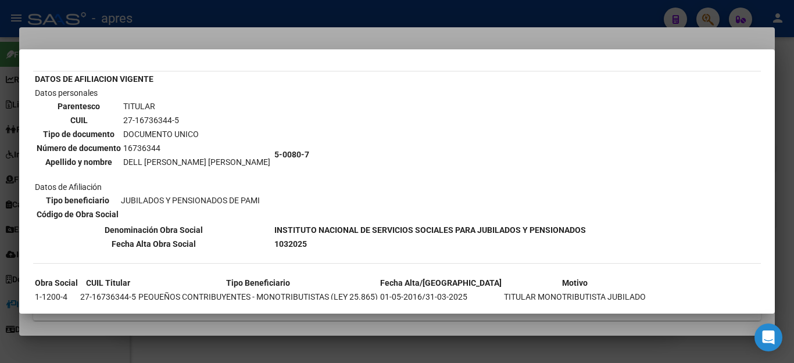
scroll to position [101, 0]
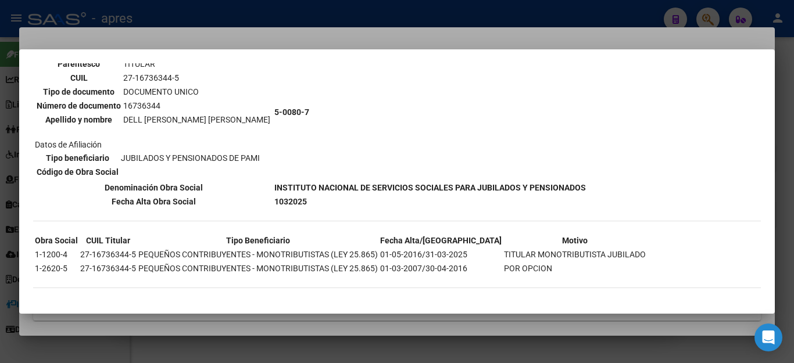
click at [346, 338] on div at bounding box center [397, 181] width 794 height 363
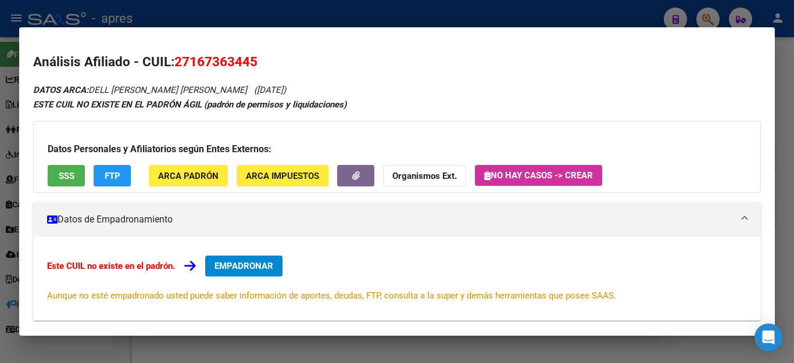
click at [346, 338] on div at bounding box center [397, 181] width 794 height 363
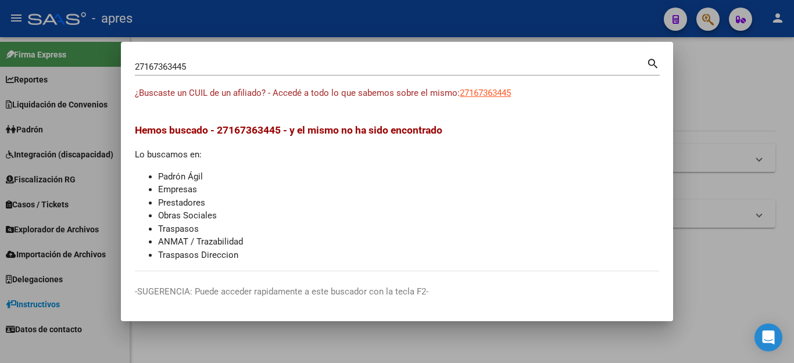
click at [778, 132] on div at bounding box center [397, 181] width 794 height 363
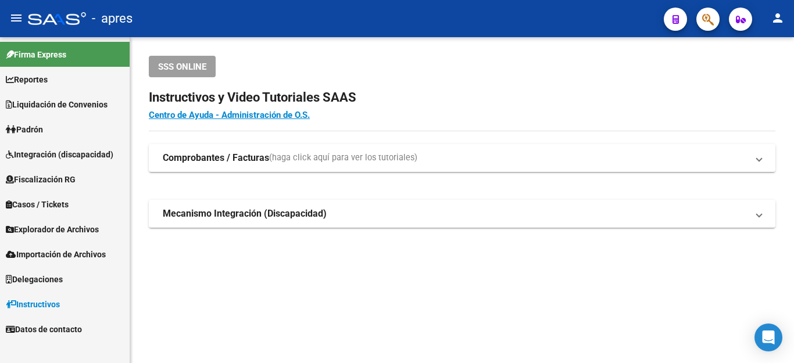
click at [711, 11] on span "button" at bounding box center [708, 20] width 12 height 24
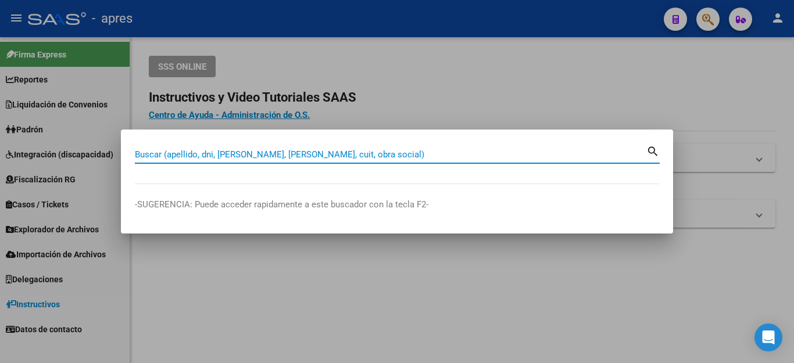
paste input "20112198866"
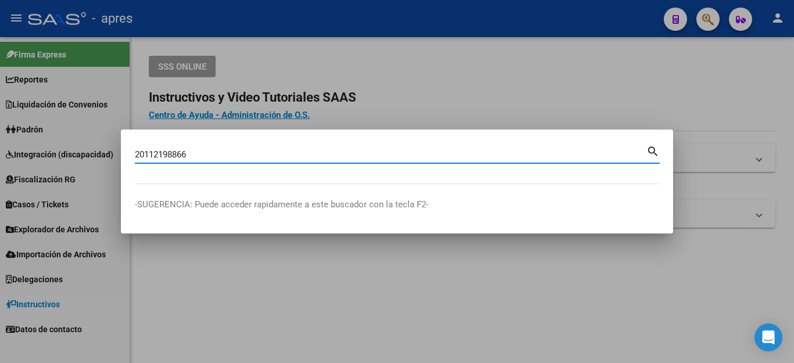
type input "20112198866"
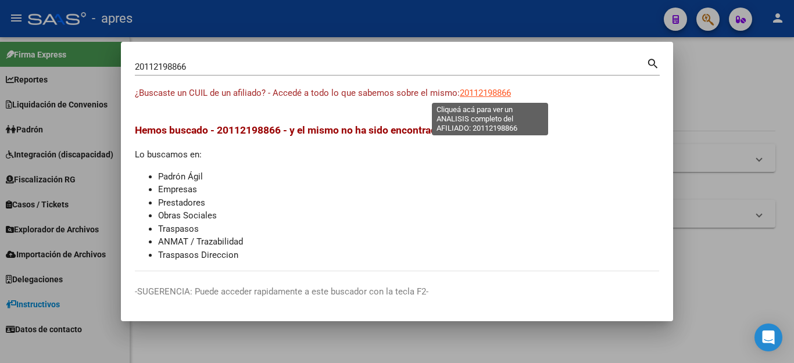
click at [508, 90] on span "20112198866" at bounding box center [485, 93] width 51 height 10
type textarea "20112198866"
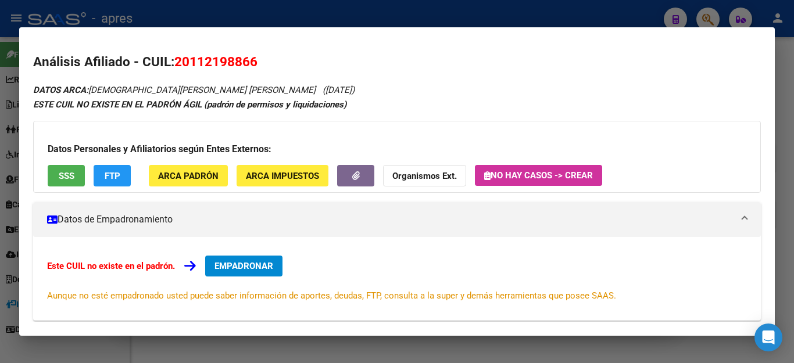
click at [62, 161] on div "Datos Personales y Afiliatorios según Entes Externos: SSS FTP ARCA Padrón ARCA …" at bounding box center [397, 157] width 728 height 72
click at [64, 173] on span "SSS" at bounding box center [67, 176] width 16 height 10
